Goal: Find specific page/section: Find specific page/section

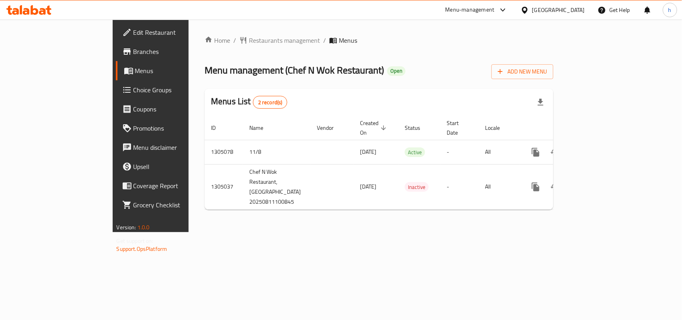
click at [16, 10] on icon at bounding box center [15, 11] width 7 height 7
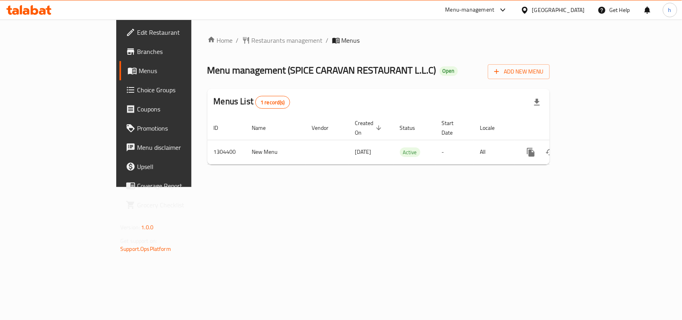
click at [43, 9] on icon at bounding box center [42, 11] width 7 height 7
click at [252, 43] on span "Restaurants management" at bounding box center [287, 41] width 71 height 10
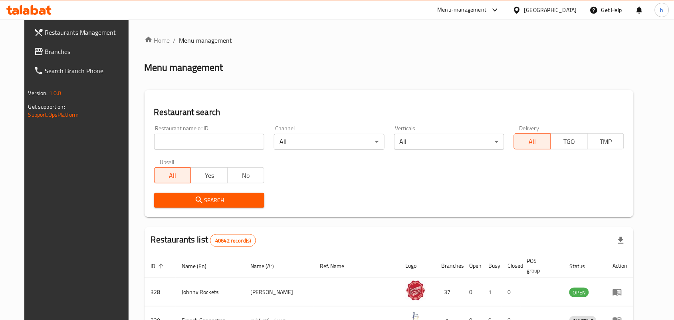
click at [201, 139] on input "search" at bounding box center [209, 142] width 110 height 16
paste input "698974"
type input "698974"
click at [189, 205] on button "Search" at bounding box center [209, 200] width 110 height 15
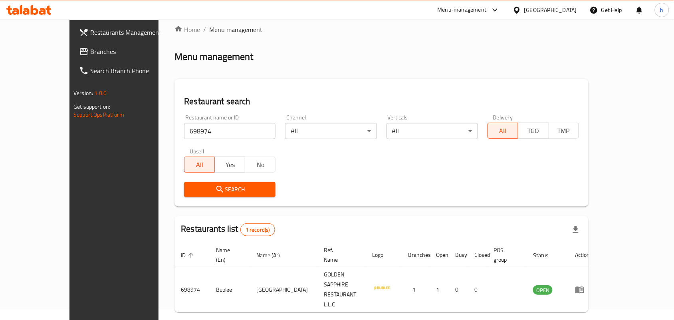
scroll to position [21, 0]
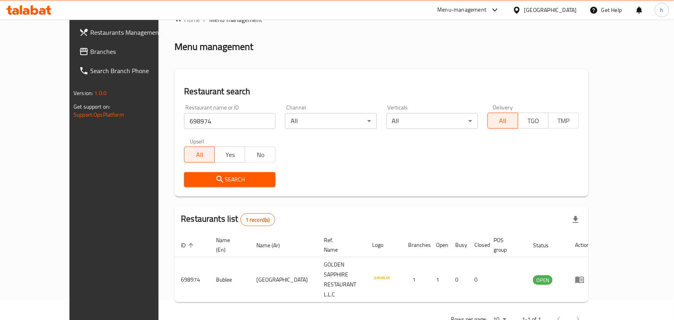
click at [319, 56] on div "Home / Menu management Menu management Restaurant search Restaurant name or ID …" at bounding box center [382, 172] width 414 height 315
click at [28, 14] on icon at bounding box center [26, 11] width 7 height 7
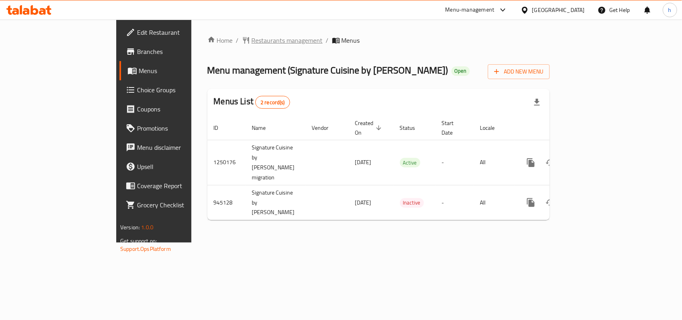
click at [252, 41] on span "Restaurants management" at bounding box center [287, 41] width 71 height 10
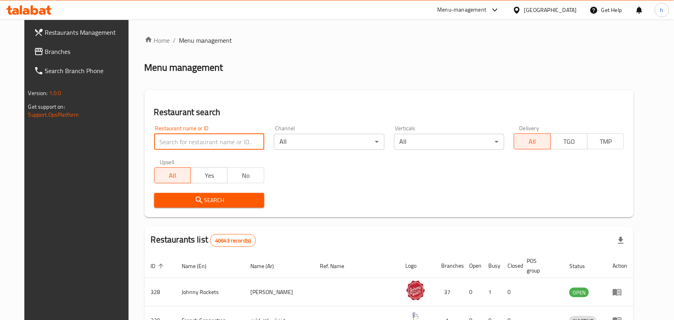
paste input "697247"
type input "697247"
click at [211, 198] on span "Search" at bounding box center [209, 200] width 97 height 10
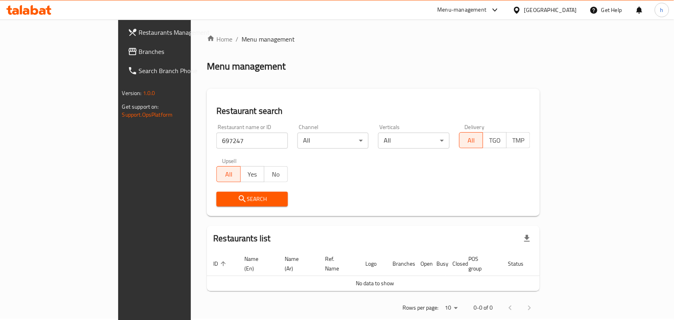
scroll to position [6, 0]
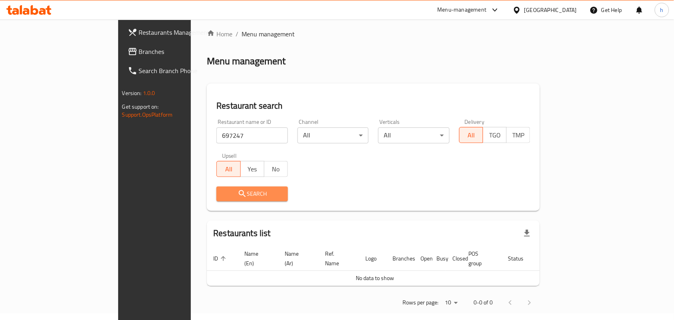
click at [219, 201] on button "Search" at bounding box center [253, 194] width 72 height 15
click at [217, 134] on input "697247" at bounding box center [253, 135] width 72 height 16
